Goal: Book appointment/travel/reservation

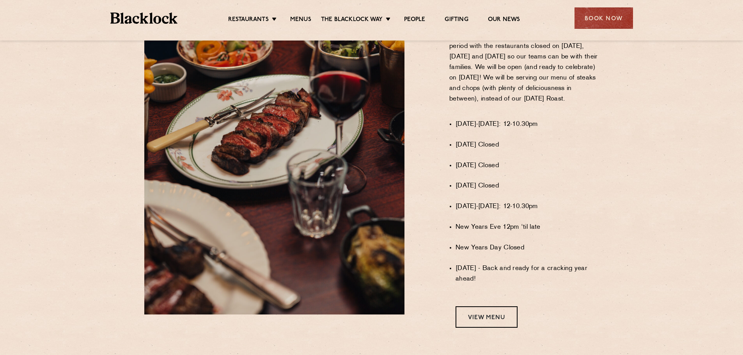
scroll to position [468, 0]
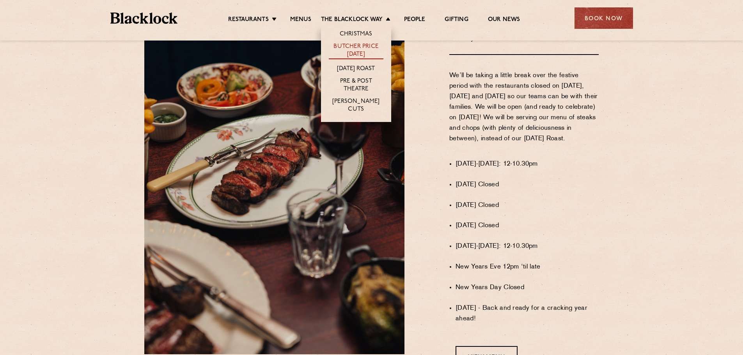
click at [364, 50] on link "Butcher Price [DATE]" at bounding box center [356, 51] width 55 height 16
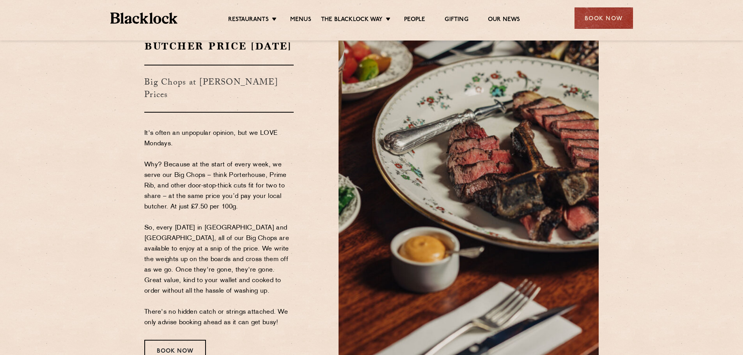
scroll to position [78, 0]
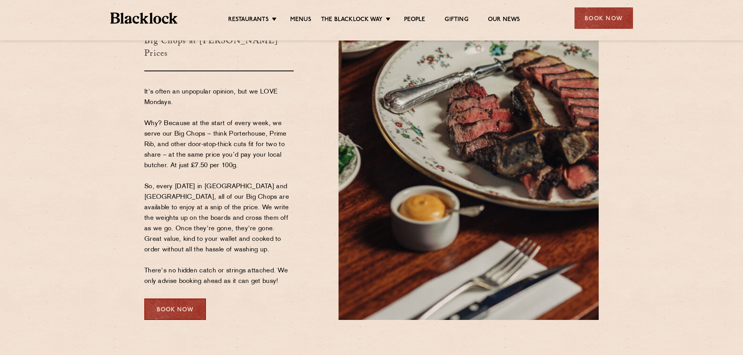
click at [183, 307] on div "Book Now" at bounding box center [175, 309] width 62 height 21
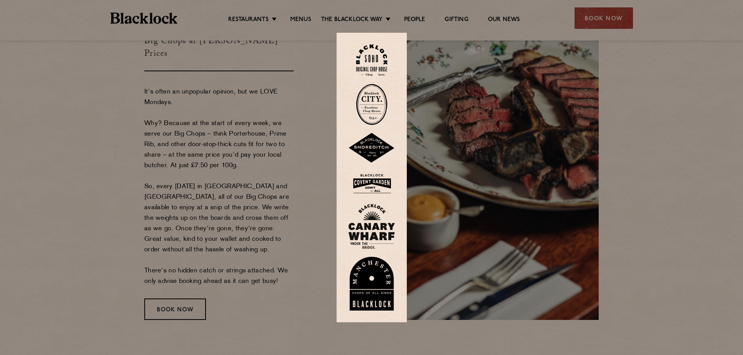
click at [376, 283] on img at bounding box center [371, 284] width 47 height 54
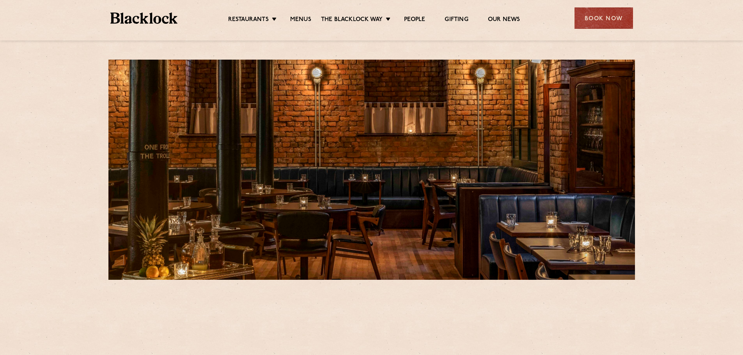
scroll to position [234, 0]
